Goal: Find specific page/section: Find specific page/section

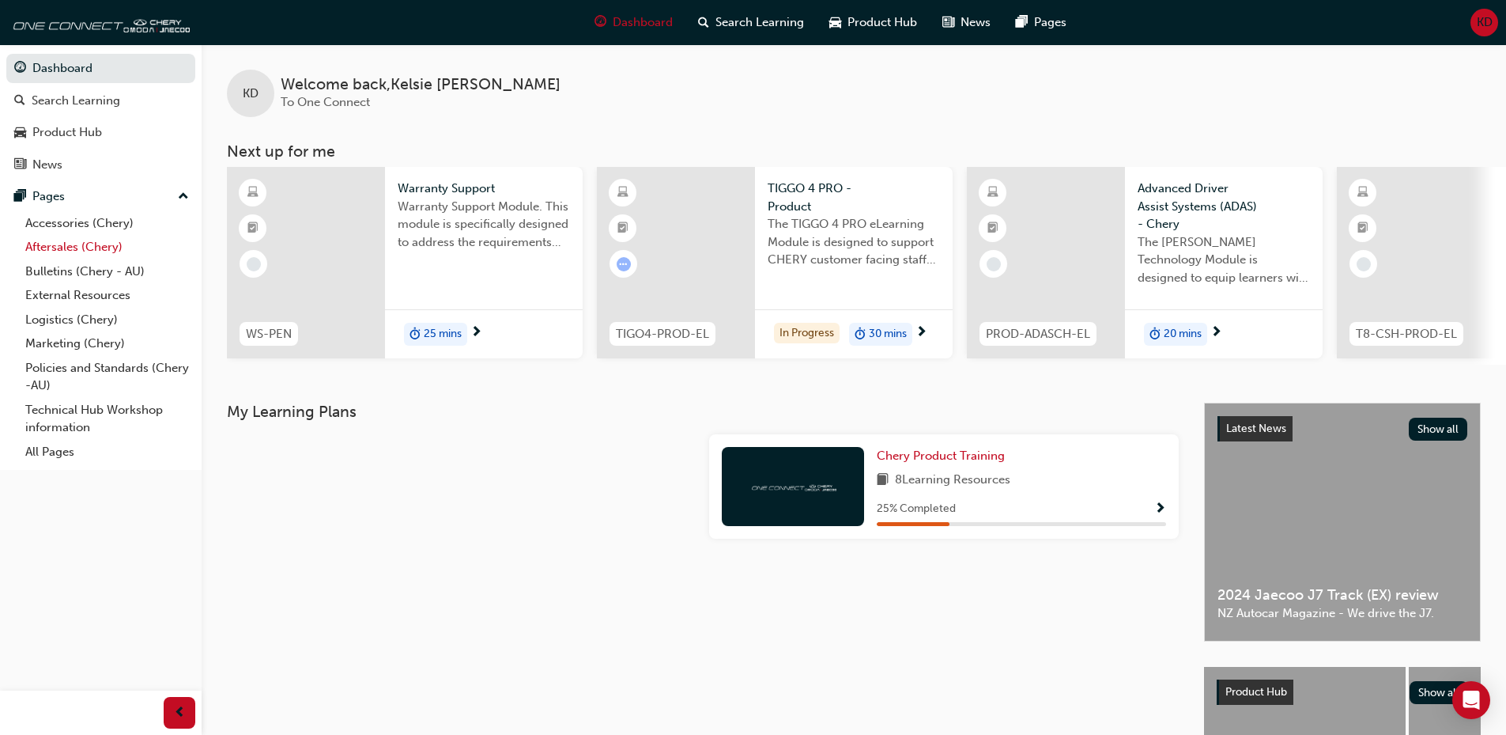
click at [70, 240] on link "Aftersales (Chery)" at bounding box center [107, 247] width 176 height 25
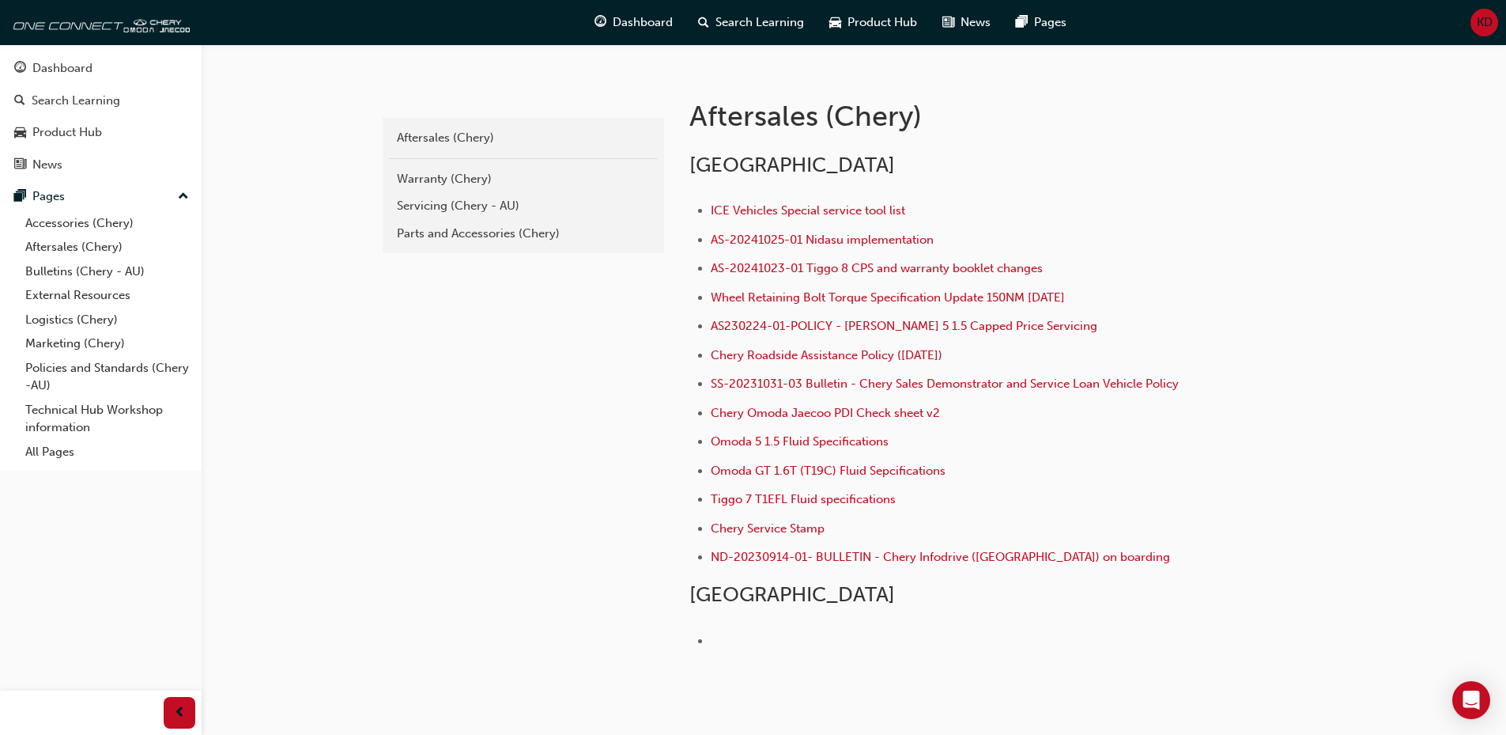
scroll to position [316, 0]
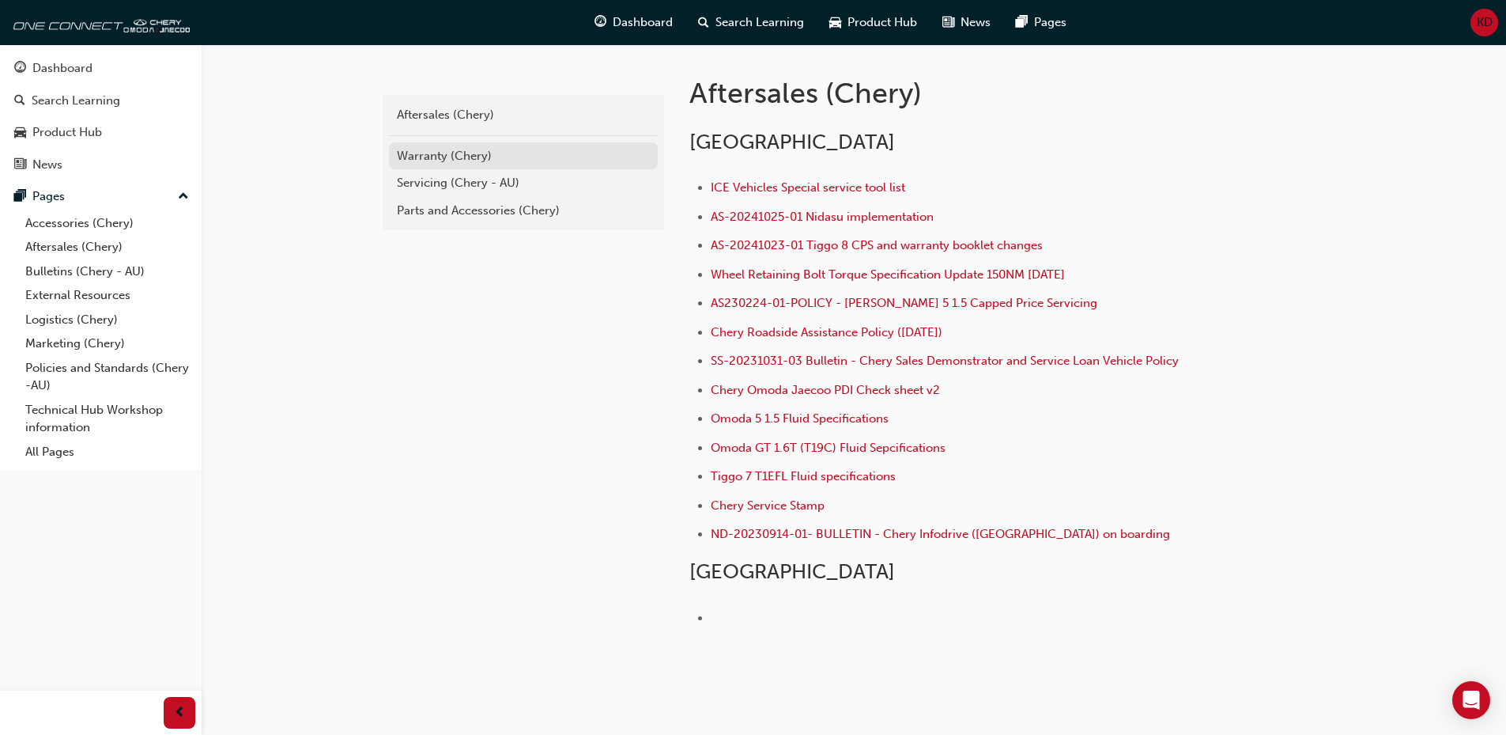
click at [432, 160] on div "Warranty (Chery)" at bounding box center [523, 156] width 253 height 18
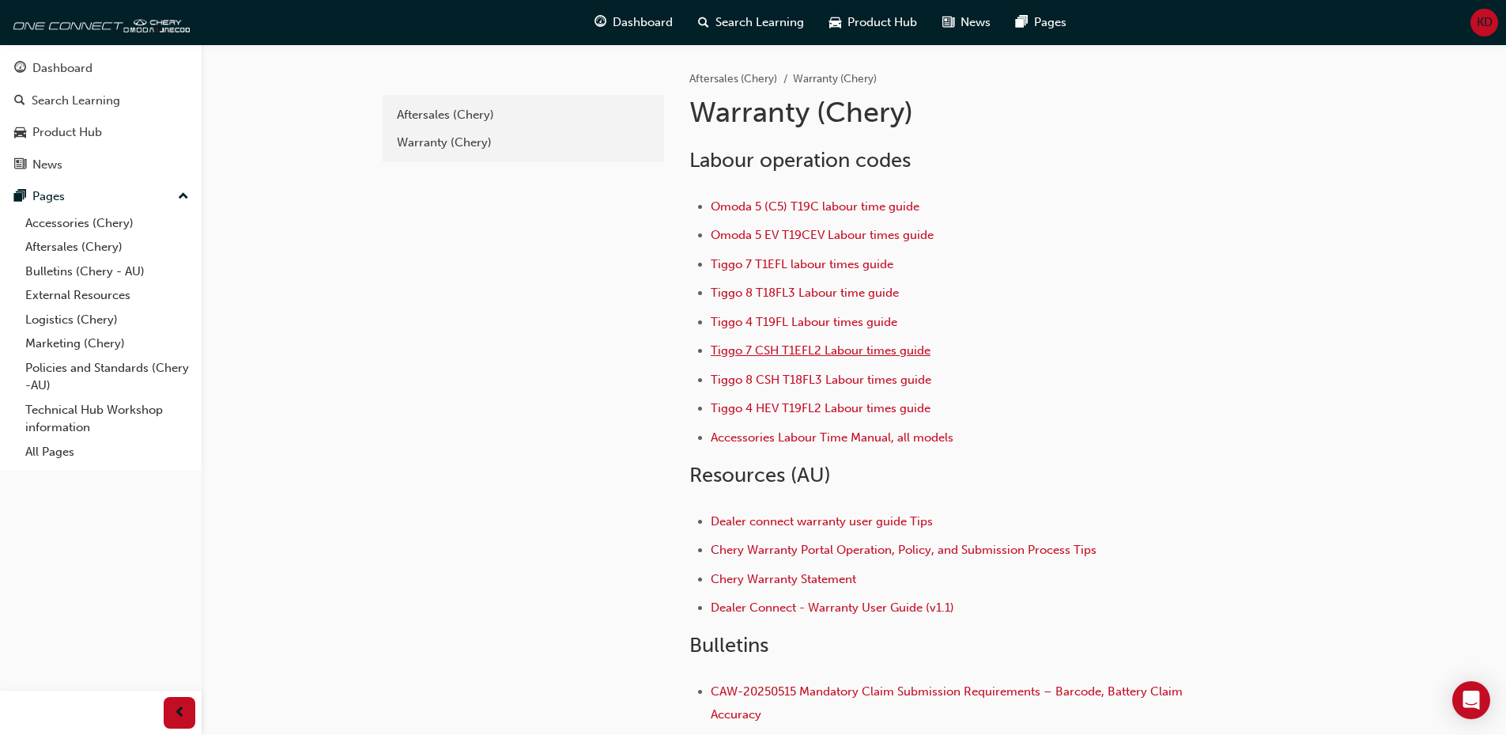
click at [789, 348] on span "Tiggo 7 CSH T1EFL2 Labour times guide" at bounding box center [821, 350] width 220 height 14
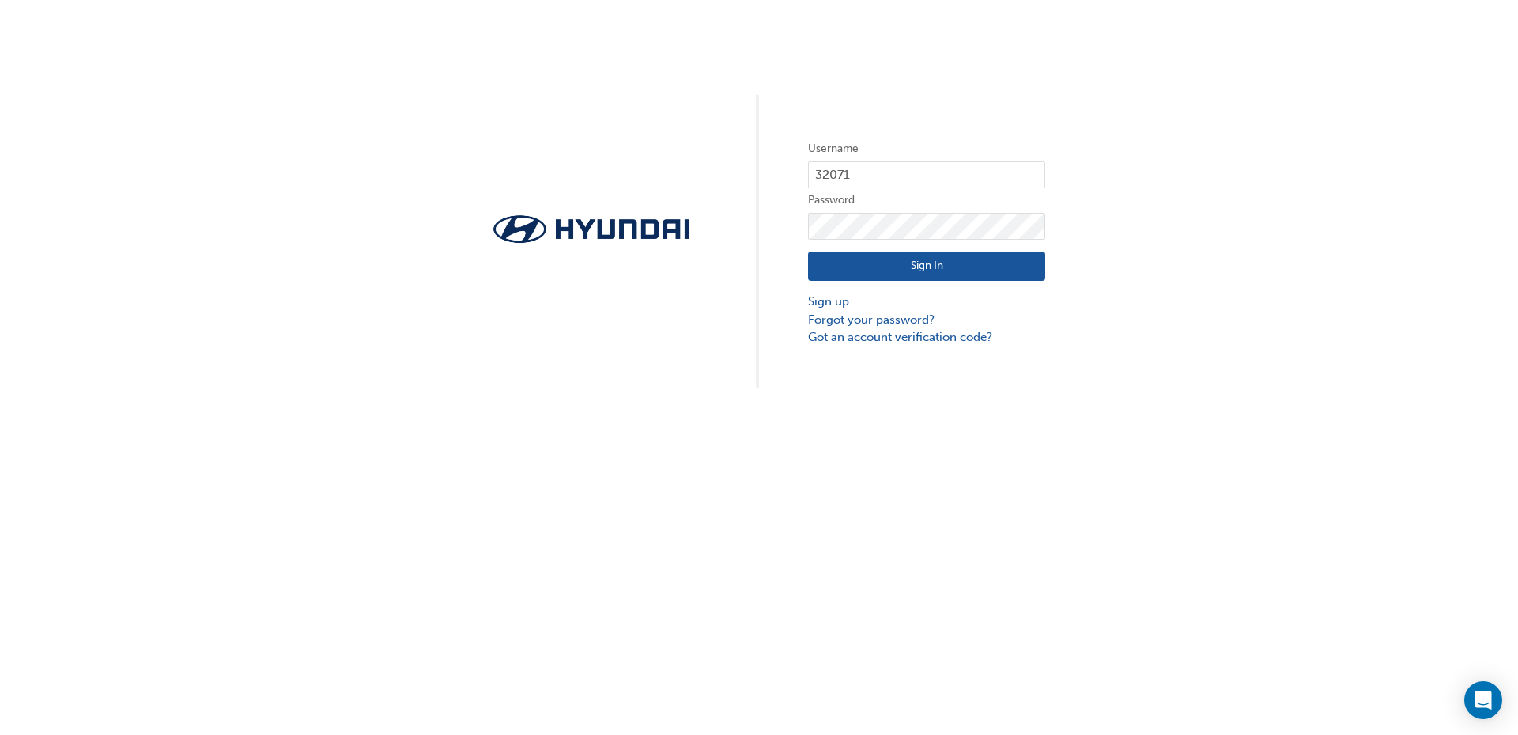
drag, startPoint x: 914, startPoint y: 260, endPoint x: 950, endPoint y: 279, distance: 40.3
click at [914, 260] on button "Sign In" at bounding box center [926, 266] width 237 height 30
